Goal: Information Seeking & Learning: Learn about a topic

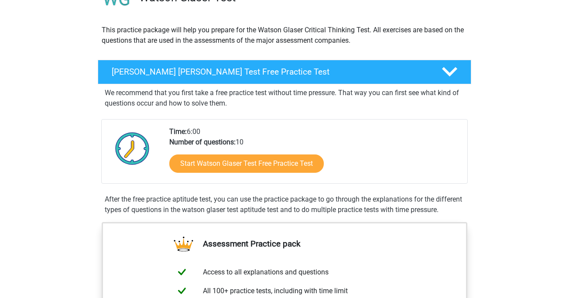
scroll to position [104, 0]
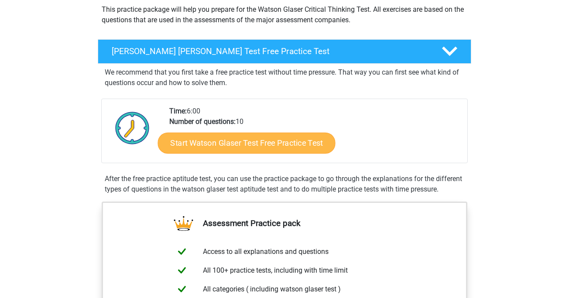
click at [222, 144] on link "Start Watson Glaser Test Free Practice Test" at bounding box center [247, 143] width 178 height 21
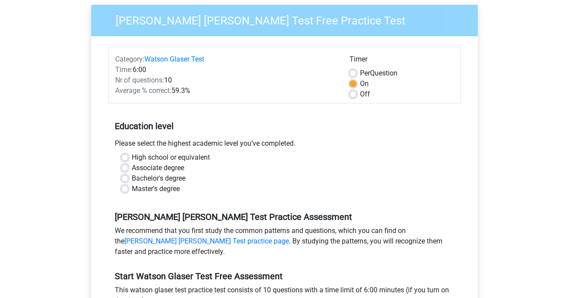
scroll to position [73, 0]
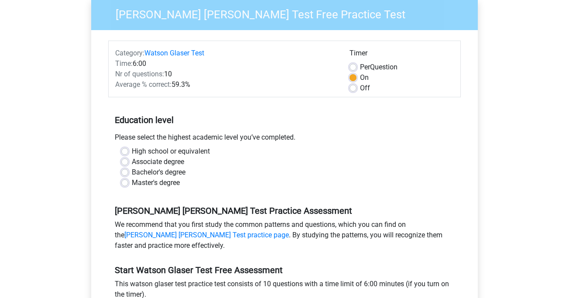
click at [132, 173] on label "Bachelor's degree" at bounding box center [159, 172] width 54 height 10
click at [127, 173] on input "Bachelor's degree" at bounding box center [124, 171] width 7 height 9
radio input "true"
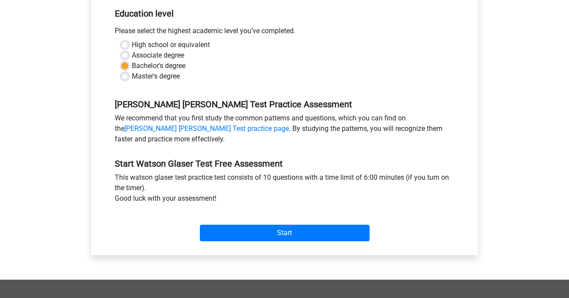
scroll to position [180, 0]
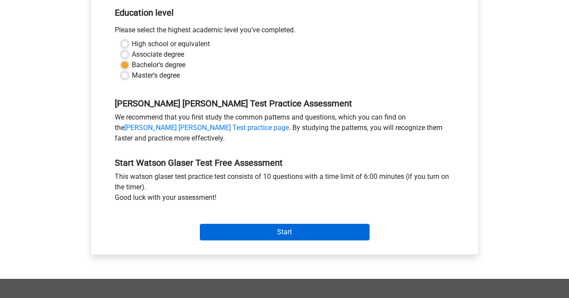
click at [254, 230] on input "Start" at bounding box center [285, 232] width 170 height 17
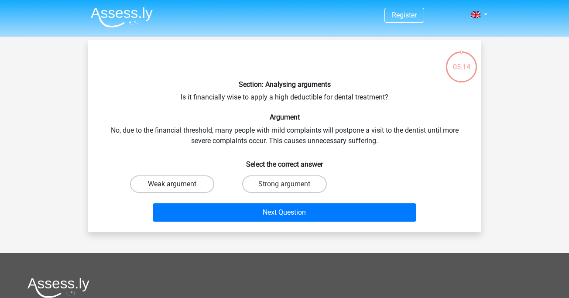
click at [195, 180] on label "Weak argument" at bounding box center [172, 183] width 84 height 17
click at [178, 184] on input "Weak argument" at bounding box center [175, 187] width 6 height 6
radio input "true"
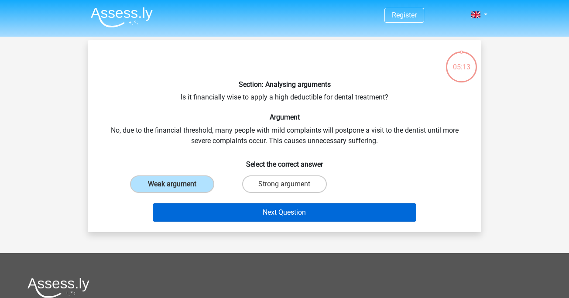
click at [206, 208] on button "Next Question" at bounding box center [285, 212] width 264 height 18
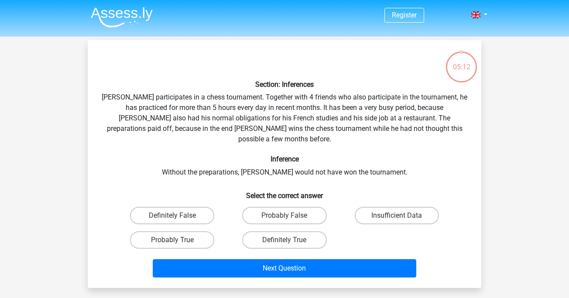
scroll to position [40, 0]
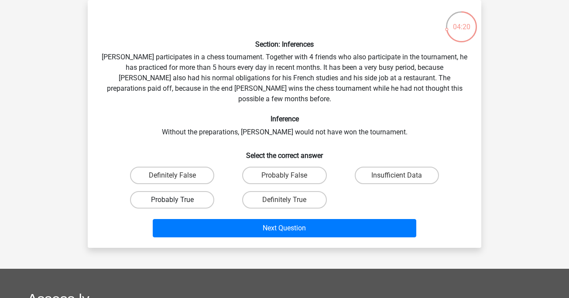
click at [181, 191] on label "Probably True" at bounding box center [172, 199] width 84 height 17
click at [178, 200] on input "Probably True" at bounding box center [175, 203] width 6 height 6
radio input "true"
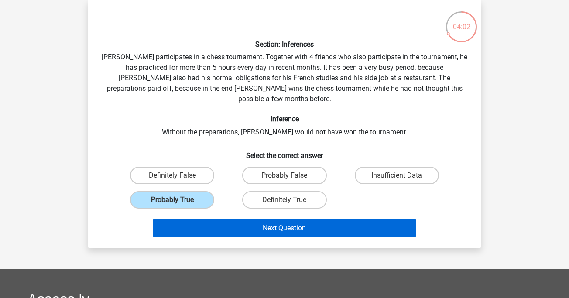
click at [382, 219] on button "Next Question" at bounding box center [285, 228] width 264 height 18
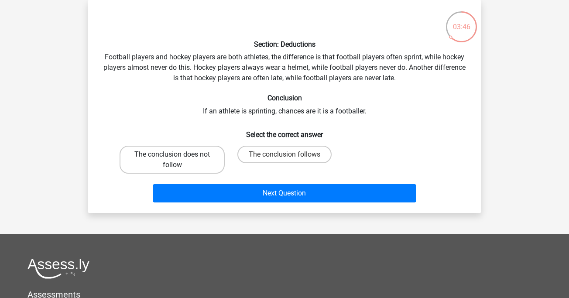
click at [200, 154] on label "The conclusion does not follow" at bounding box center [172, 160] width 105 height 28
click at [178, 154] on input "The conclusion does not follow" at bounding box center [175, 157] width 6 height 6
radio input "true"
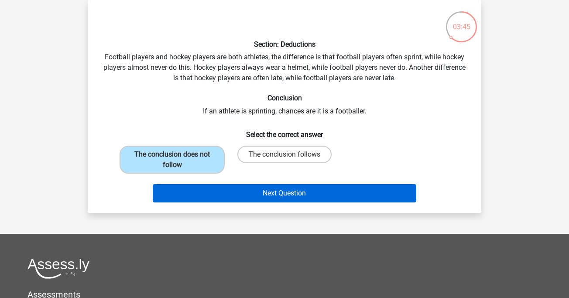
click at [239, 193] on button "Next Question" at bounding box center [285, 193] width 264 height 18
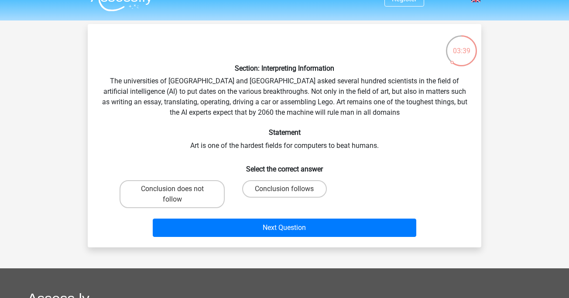
scroll to position [20, 0]
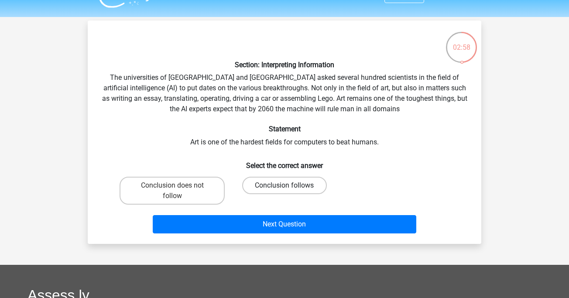
click at [270, 183] on label "Conclusion follows" at bounding box center [284, 185] width 84 height 17
click at [284, 185] on input "Conclusion follows" at bounding box center [287, 188] width 6 height 6
radio input "true"
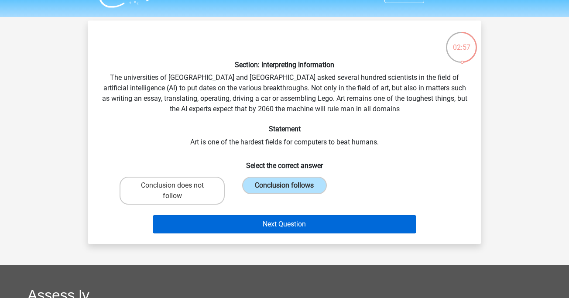
click at [274, 222] on button "Next Question" at bounding box center [285, 224] width 264 height 18
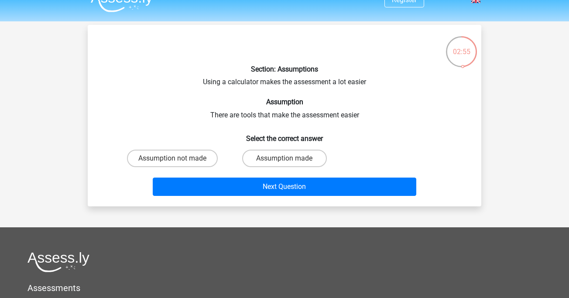
scroll to position [14, 0]
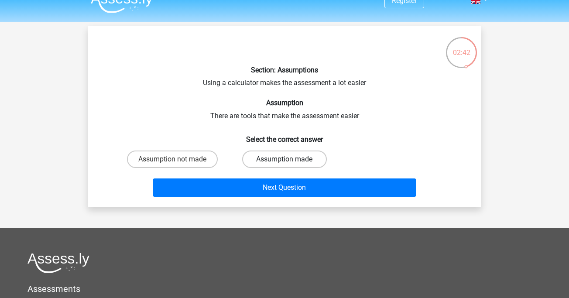
click at [268, 158] on label "Assumption made" at bounding box center [284, 159] width 84 height 17
click at [284, 159] on input "Assumption made" at bounding box center [287, 162] width 6 height 6
radio input "true"
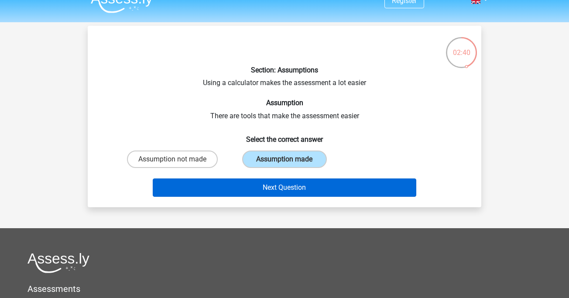
click at [274, 188] on button "Next Question" at bounding box center [285, 187] width 264 height 18
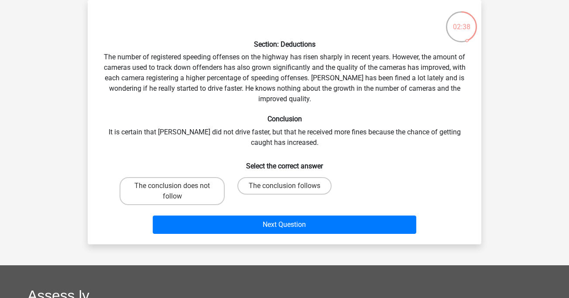
scroll to position [34, 0]
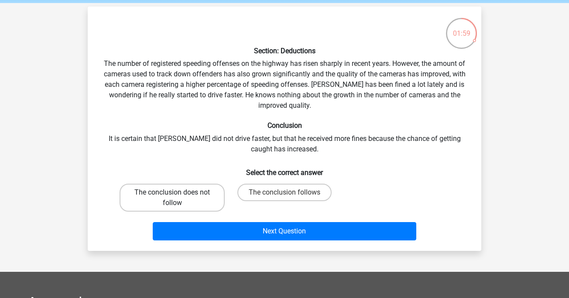
click at [190, 201] on label "The conclusion does not follow" at bounding box center [172, 198] width 105 height 28
click at [178, 198] on input "The conclusion does not follow" at bounding box center [175, 195] width 6 height 6
radio input "true"
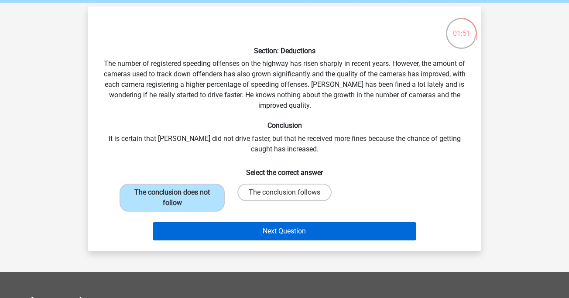
click at [240, 228] on button "Next Question" at bounding box center [285, 231] width 264 height 18
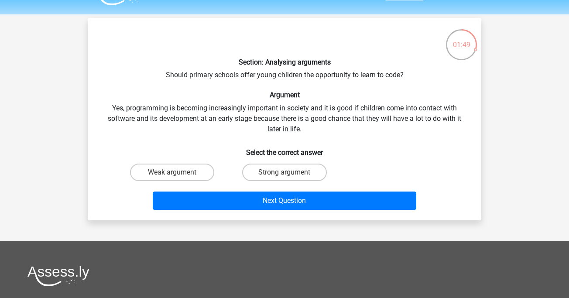
scroll to position [18, 0]
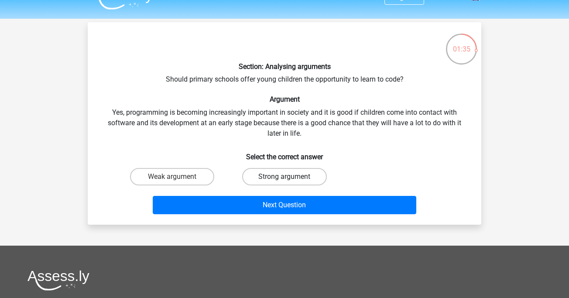
click at [271, 176] on label "Strong argument" at bounding box center [284, 176] width 84 height 17
click at [284, 177] on input "Strong argument" at bounding box center [287, 180] width 6 height 6
radio input "true"
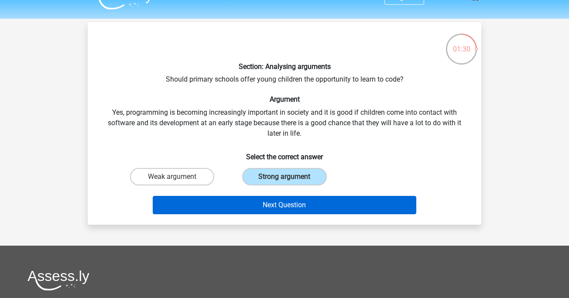
click at [272, 206] on button "Next Question" at bounding box center [285, 205] width 264 height 18
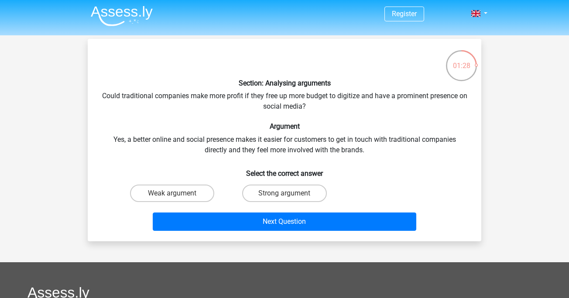
scroll to position [0, 0]
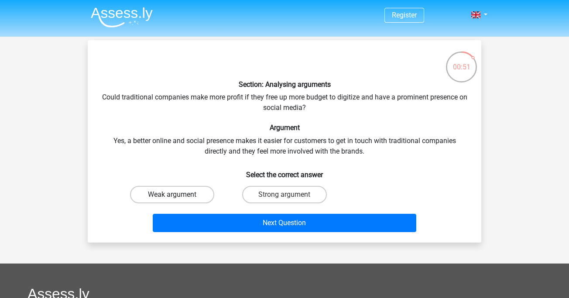
click at [205, 192] on label "Weak argument" at bounding box center [172, 194] width 84 height 17
click at [178, 195] on input "Weak argument" at bounding box center [175, 198] width 6 height 6
radio input "true"
click at [260, 191] on label "Strong argument" at bounding box center [284, 194] width 84 height 17
click at [284, 195] on input "Strong argument" at bounding box center [287, 198] width 6 height 6
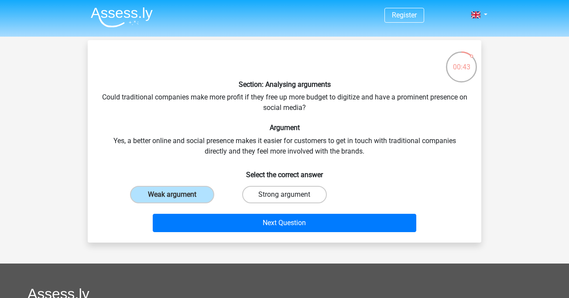
radio input "true"
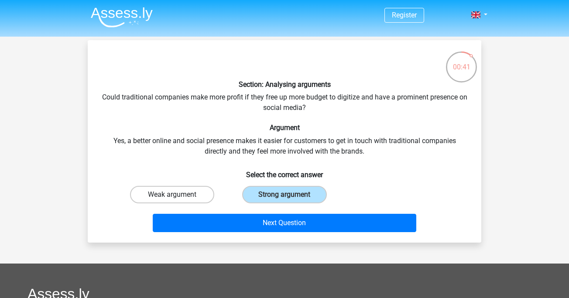
click at [187, 192] on label "Weak argument" at bounding box center [172, 194] width 84 height 17
click at [178, 195] on input "Weak argument" at bounding box center [175, 198] width 6 height 6
radio input "true"
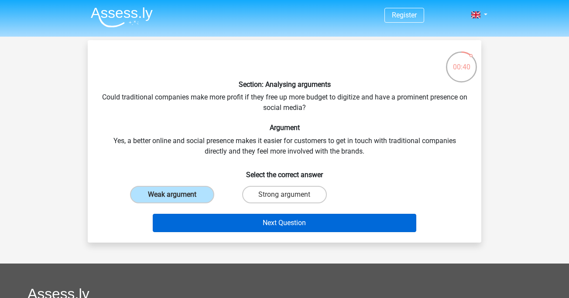
click at [203, 221] on button "Next Question" at bounding box center [285, 223] width 264 height 18
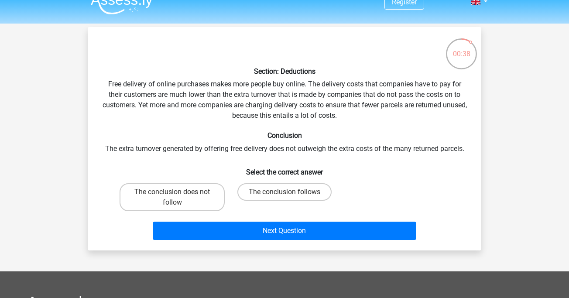
scroll to position [10, 0]
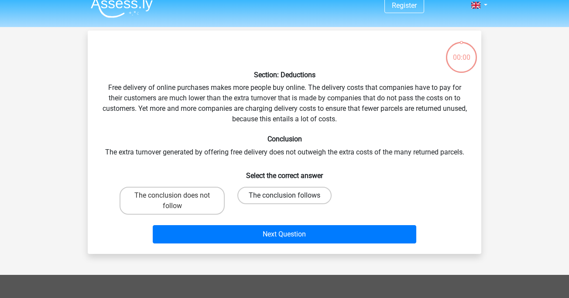
scroll to position [10, 0]
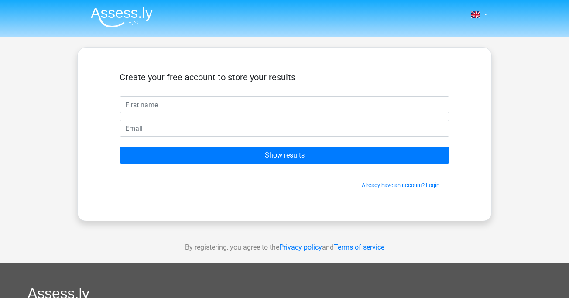
scroll to position [10, 0]
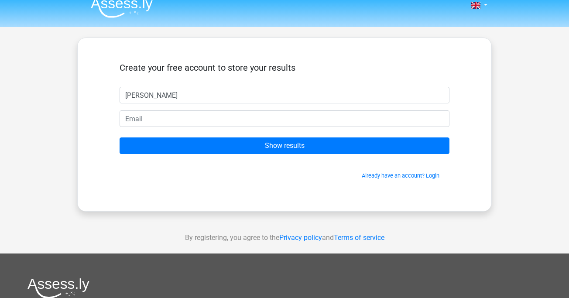
type input "Dorka"
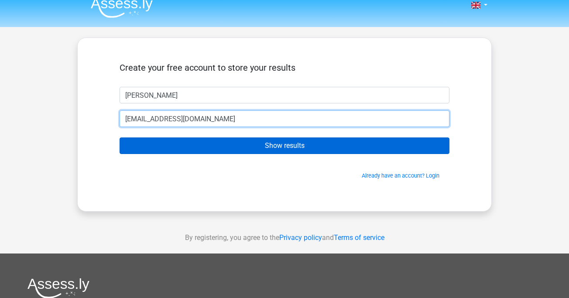
type input "kozmadorka01@gmail.com"
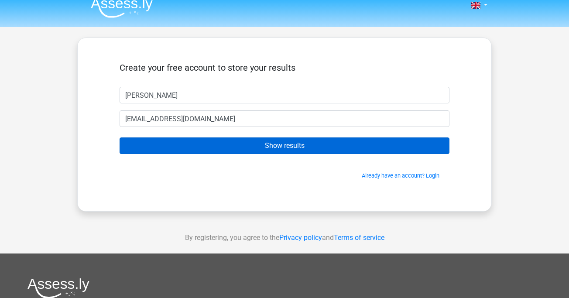
click at [214, 142] on input "Show results" at bounding box center [285, 145] width 330 height 17
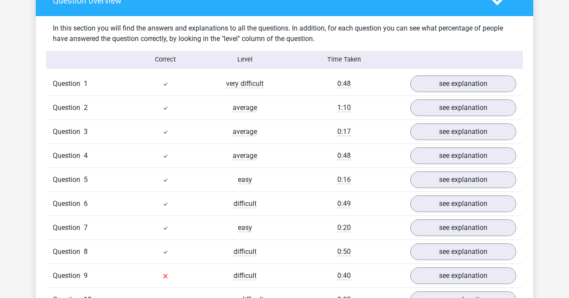
scroll to position [662, 0]
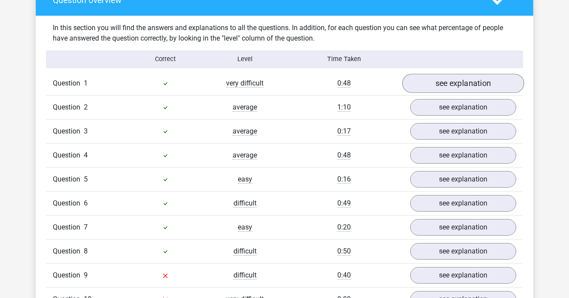
click at [442, 81] on link "see explanation" at bounding box center [463, 83] width 122 height 19
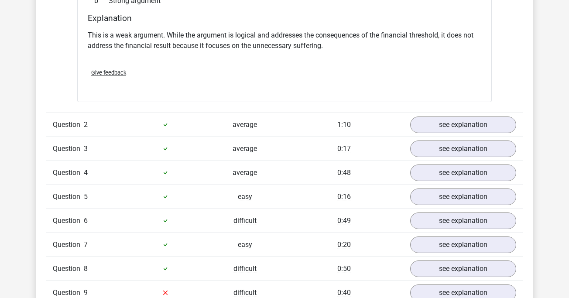
scroll to position [886, 0]
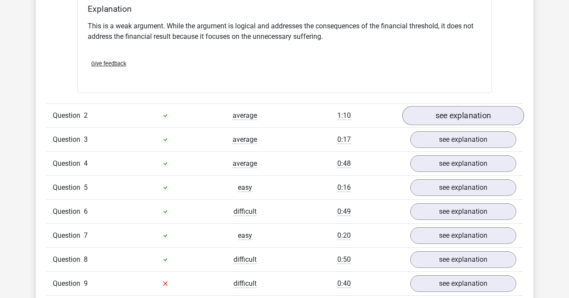
click at [452, 114] on link "see explanation" at bounding box center [463, 115] width 122 height 19
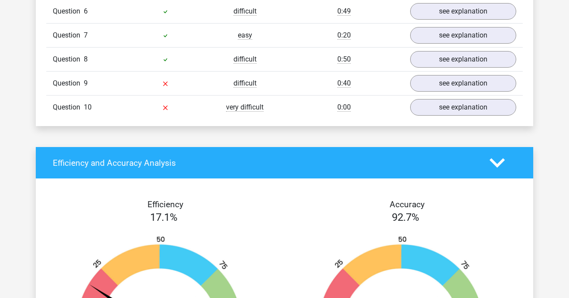
scroll to position [1358, 0]
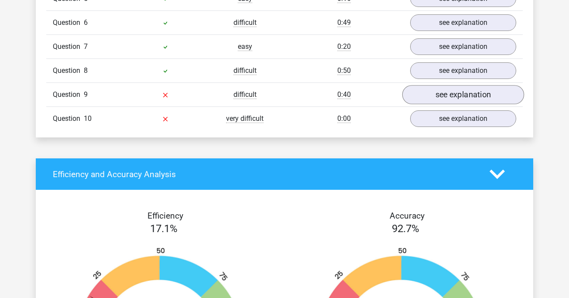
click at [448, 99] on link "see explanation" at bounding box center [463, 94] width 122 height 19
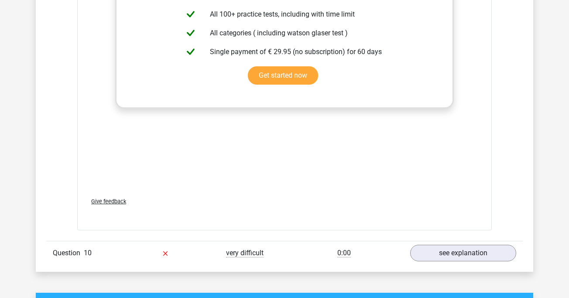
scroll to position [1812, 0]
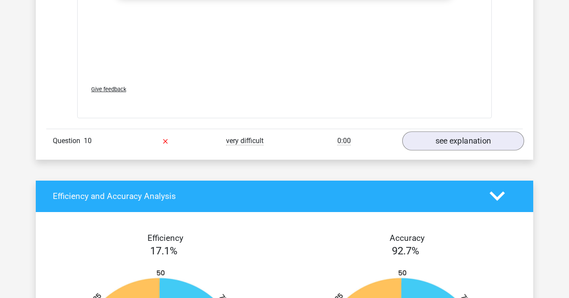
click at [432, 139] on link "see explanation" at bounding box center [463, 140] width 122 height 19
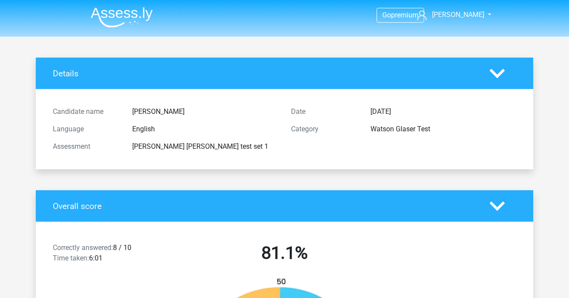
scroll to position [0, 0]
